Goal: Task Accomplishment & Management: Use online tool/utility

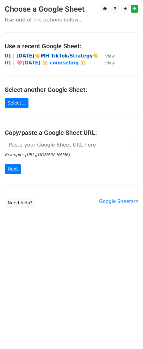
click at [36, 55] on strong "01 | AUG 9☀️MH TikTok/Strategy☀️" at bounding box center [52, 56] width 94 height 6
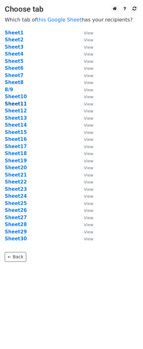
click at [18, 103] on strong "Sheet11" at bounding box center [16, 104] width 22 height 6
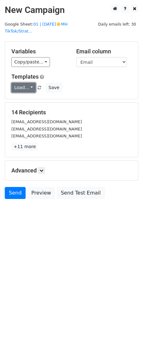
click at [23, 83] on link "Load..." at bounding box center [23, 88] width 24 height 10
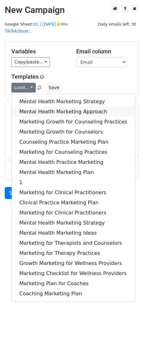
click at [25, 107] on link "Mental Health Marketing Approach" at bounding box center [73, 112] width 123 height 10
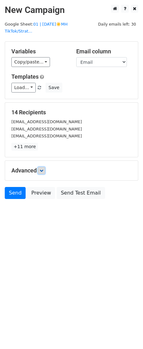
click at [45, 167] on link at bounding box center [41, 170] width 7 height 7
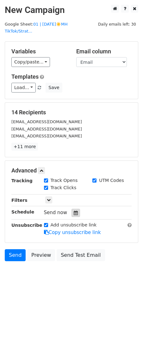
click at [71, 209] on div at bounding box center [75, 213] width 9 height 8
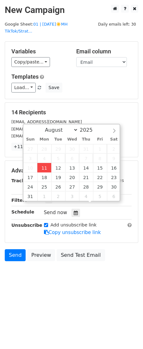
type input "2025-08-11 12:00"
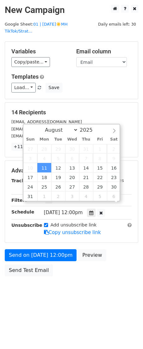
scroll to position [0, 0]
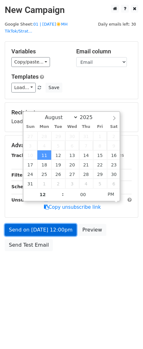
click at [43, 226] on link "Send on Aug 11 at 12:00pm" at bounding box center [41, 230] width 72 height 12
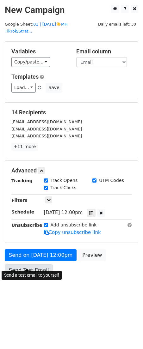
click at [32, 264] on link "Send Test Email" at bounding box center [29, 270] width 48 height 12
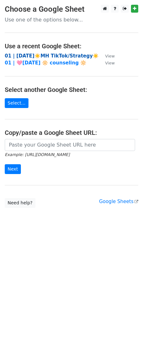
click at [43, 55] on strong "01 | [DATE]☀️MH TikTok/Strategy☀️" at bounding box center [52, 56] width 94 height 6
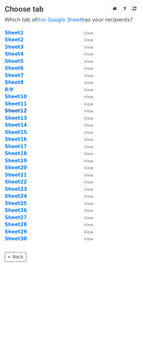
click at [10, 110] on strong "Sheet12" at bounding box center [16, 111] width 22 height 6
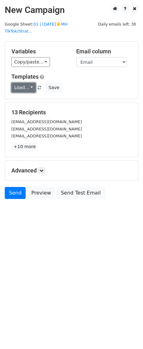
click at [20, 83] on link "Load..." at bounding box center [23, 88] width 24 height 10
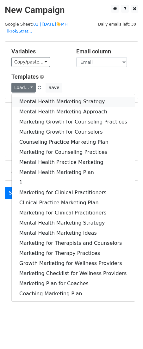
click at [23, 97] on link "Mental Health Marketing Strategy" at bounding box center [73, 102] width 123 height 10
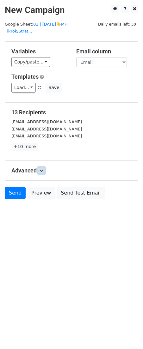
click at [43, 169] on icon at bounding box center [41, 171] width 4 height 4
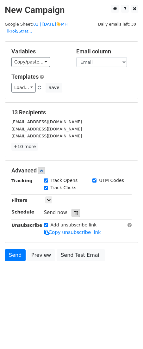
click at [74, 211] on icon at bounding box center [76, 213] width 4 height 4
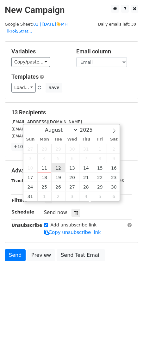
type input "2025-08-12 12:00"
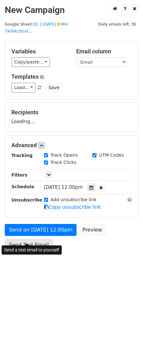
click at [28, 239] on link "Send Test Email" at bounding box center [29, 245] width 48 height 12
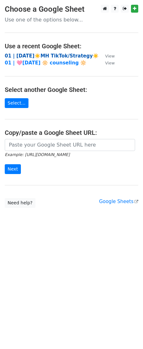
click at [41, 53] on strong "01 | [DATE]☀️MH TikTok/Strategy☀️" at bounding box center [52, 56] width 94 height 6
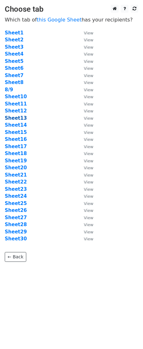
click at [21, 115] on strong "Sheet13" at bounding box center [16, 118] width 22 height 6
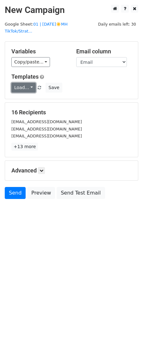
click at [24, 83] on link "Load..." at bounding box center [23, 88] width 24 height 10
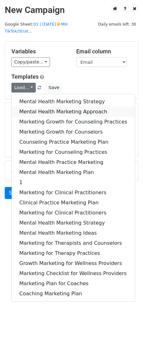
click at [27, 107] on link "Mental Health Marketing Approach" at bounding box center [73, 112] width 123 height 10
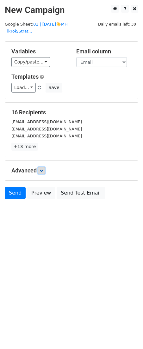
click at [43, 169] on icon at bounding box center [41, 171] width 4 height 4
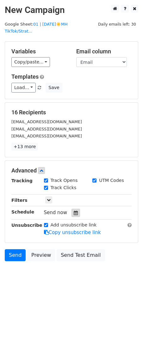
click at [74, 211] on icon at bounding box center [76, 213] width 4 height 4
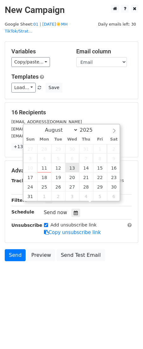
type input "2025-08-13 12:00"
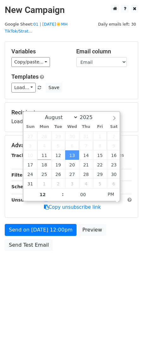
click at [36, 229] on div "Send on Aug 13 at 12:00pm Preview Send Test Email" at bounding box center [71, 239] width 143 height 30
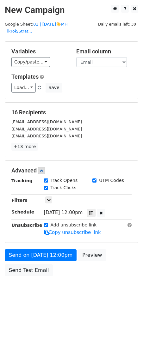
click at [33, 240] on form "Variables Copy/paste... {{Email}} Email column Email Templates Load... Mental H…" at bounding box center [71, 160] width 133 height 238
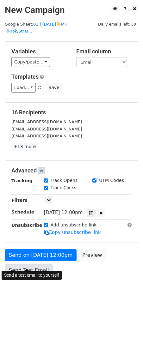
click at [37, 264] on link "Send Test Email" at bounding box center [29, 270] width 48 height 12
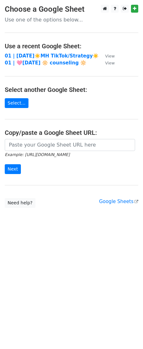
click at [51, 52] on td "01 | [DATE]☀️MH TikTok/Strategy☀️" at bounding box center [52, 55] width 94 height 7
click at [39, 56] on strong "01 | AUG 9☀️MH TikTok/Strategy☀️" at bounding box center [52, 56] width 94 height 6
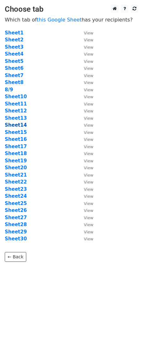
click at [15, 126] on strong "Sheet14" at bounding box center [16, 125] width 22 height 6
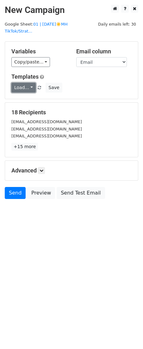
click at [28, 83] on link "Load..." at bounding box center [23, 88] width 24 height 10
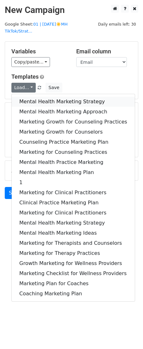
click at [28, 99] on link "Mental Health Marketing Strategy" at bounding box center [73, 102] width 123 height 10
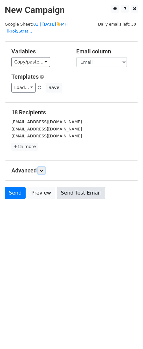
drag, startPoint x: 42, startPoint y: 161, endPoint x: 58, endPoint y: 192, distance: 35.0
click at [42, 167] on link at bounding box center [41, 170] width 7 height 7
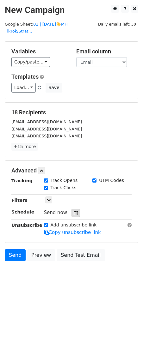
click at [74, 211] on icon at bounding box center [76, 213] width 4 height 4
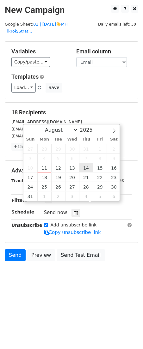
type input "2025-08-14 12:00"
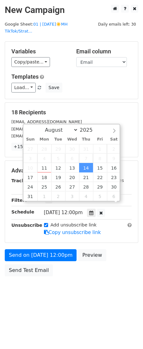
scroll to position [0, 0]
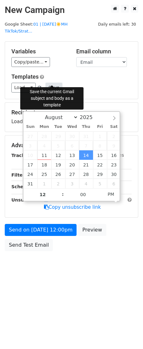
click at [50, 83] on button "Save" at bounding box center [53, 88] width 16 height 10
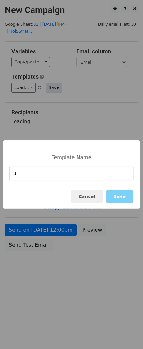
type input "1"
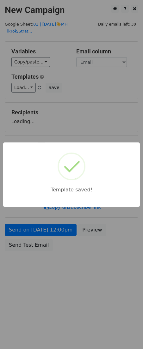
drag, startPoint x: 99, startPoint y: 111, endPoint x: 71, endPoint y: 215, distance: 107.6
click at [99, 111] on div "Template saved!" at bounding box center [71, 174] width 143 height 349
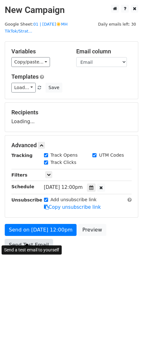
click at [33, 240] on link "Send Test Email" at bounding box center [29, 245] width 48 height 12
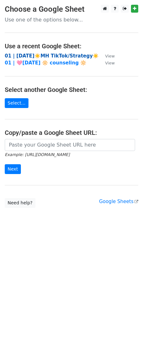
click at [49, 54] on strong "01 | AUG 9☀️MH TikTok/Strategy☀️" at bounding box center [52, 56] width 94 height 6
click at [50, 54] on strong "01 | AUG 9☀️MH TikTok/Strategy☀️" at bounding box center [52, 56] width 94 height 6
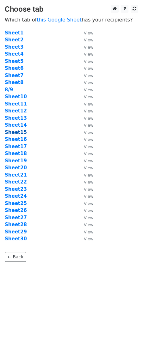
click at [16, 134] on strong "Sheet15" at bounding box center [16, 132] width 22 height 6
click at [16, 130] on strong "Sheet15" at bounding box center [16, 132] width 22 height 6
click at [19, 132] on strong "Sheet15" at bounding box center [16, 132] width 22 height 6
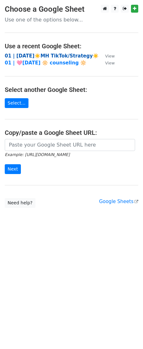
click at [68, 56] on strong "01 | [DATE]☀️MH TikTok/Strategy☀️" at bounding box center [52, 56] width 94 height 6
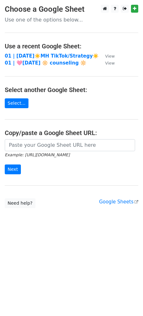
click at [37, 52] on td "01 | [DATE]☀️MH TikTok/Strategy☀️" at bounding box center [52, 55] width 94 height 7
click at [36, 57] on strong "01 | [DATE]☀️MH TikTok/Strategy☀️" at bounding box center [52, 56] width 94 height 6
click at [34, 56] on strong "01 | [DATE]☀️MH TikTok/Strategy☀️" at bounding box center [52, 56] width 94 height 6
